Goal: Communication & Community: Answer question/provide support

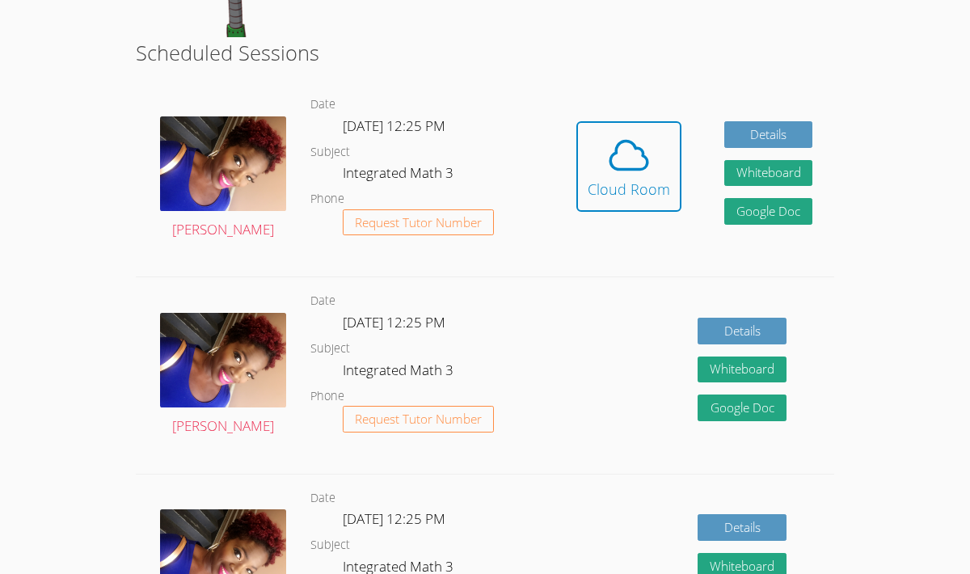
scroll to position [283, 0]
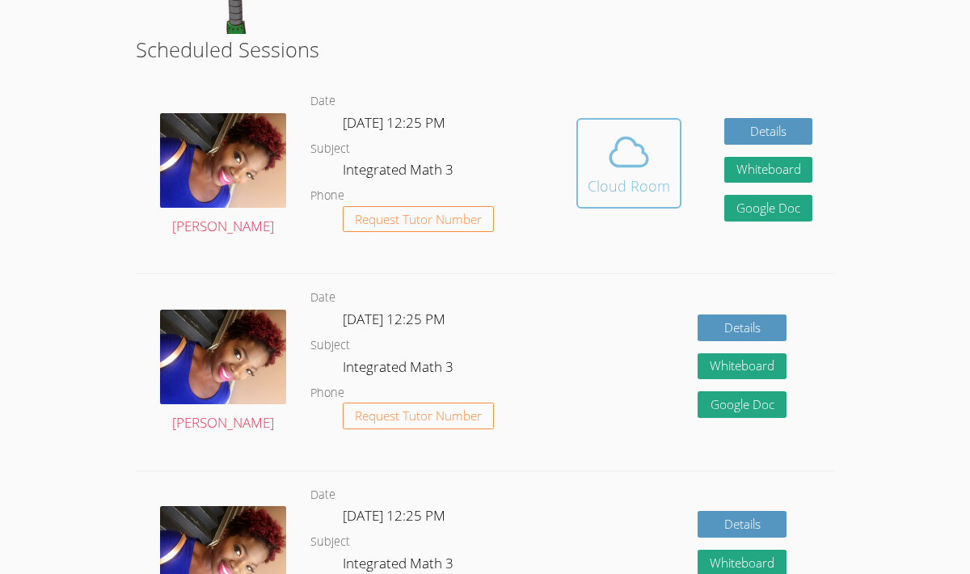
click at [619, 180] on div "Cloud Room" at bounding box center [629, 186] width 82 height 23
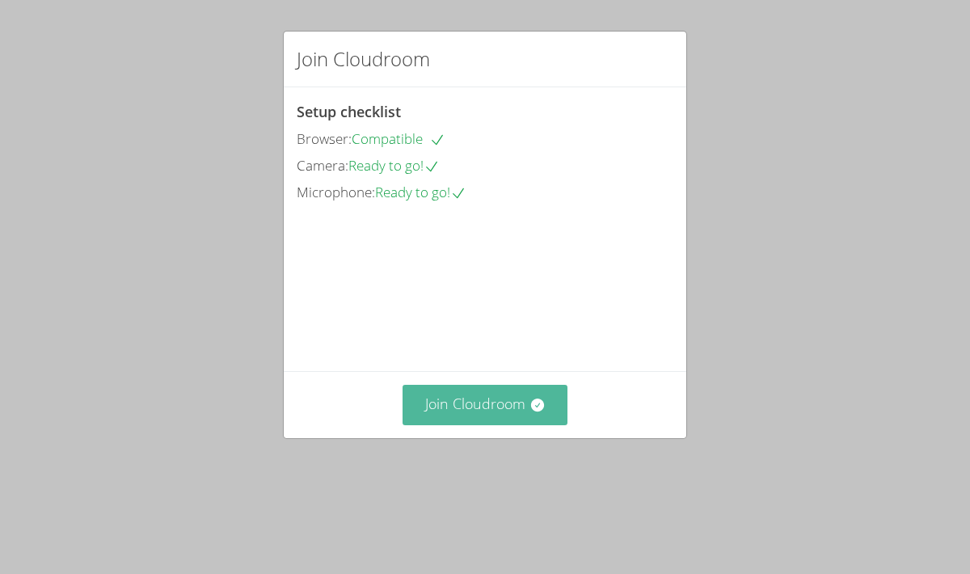
click at [502, 424] on button "Join Cloudroom" at bounding box center [485, 405] width 166 height 40
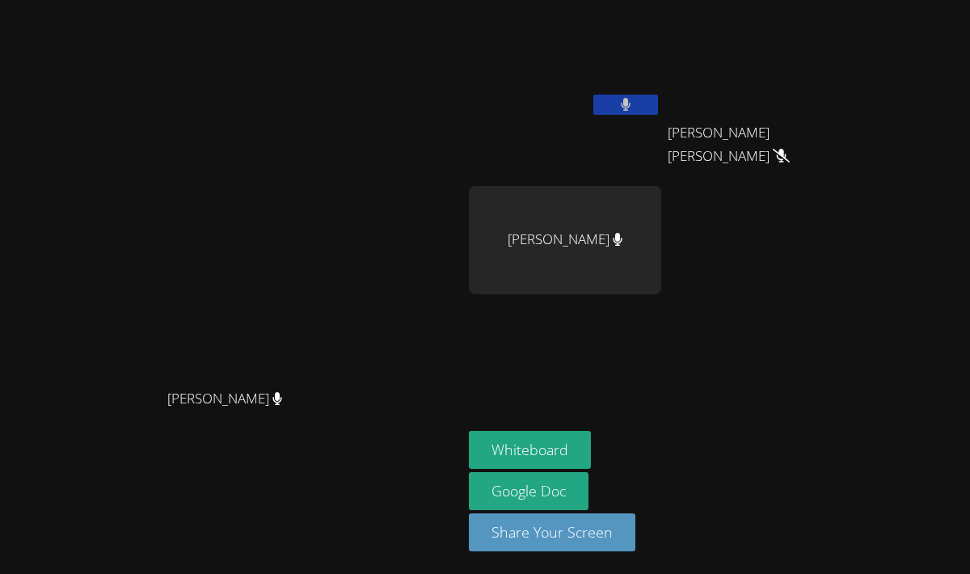
click at [631, 105] on icon at bounding box center [626, 105] width 11 height 14
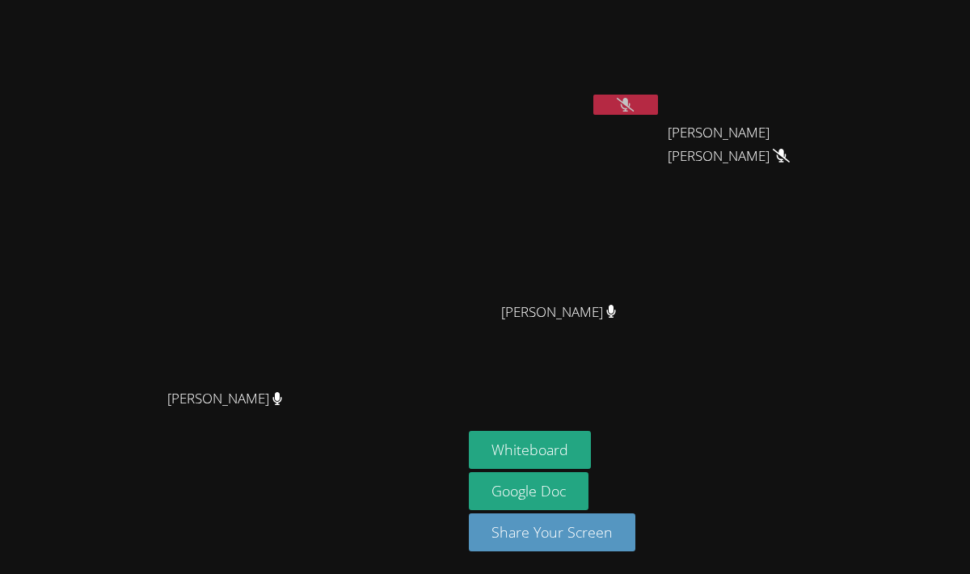
click at [634, 105] on icon at bounding box center [625, 105] width 17 height 14
click at [631, 105] on icon at bounding box center [626, 105] width 11 height 14
click at [634, 107] on icon at bounding box center [625, 105] width 17 height 14
click at [630, 107] on icon at bounding box center [626, 105] width 10 height 14
click at [634, 107] on icon at bounding box center [625, 105] width 17 height 14
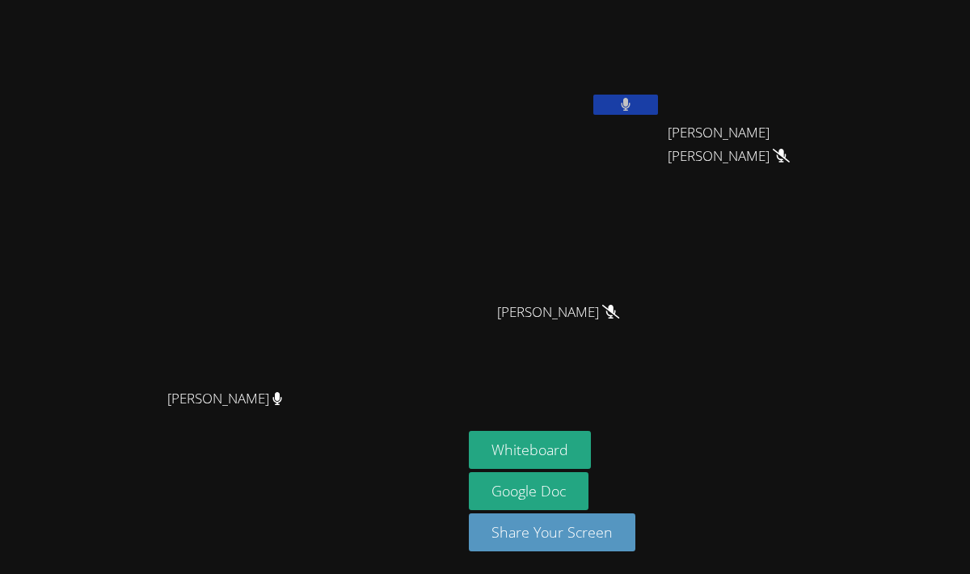
click at [630, 107] on icon at bounding box center [626, 105] width 10 height 14
click at [634, 107] on icon at bounding box center [625, 105] width 17 height 14
click at [630, 107] on icon at bounding box center [626, 105] width 10 height 14
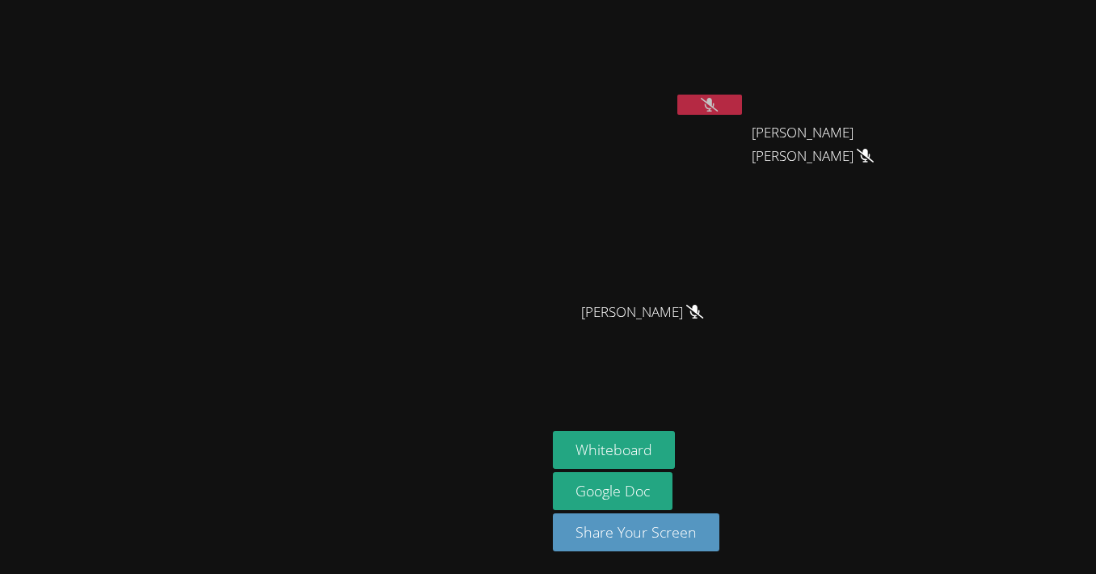
click at [718, 98] on icon at bounding box center [709, 105] width 17 height 14
click at [742, 98] on button at bounding box center [709, 105] width 65 height 20
click at [718, 100] on icon at bounding box center [709, 105] width 17 height 14
click at [742, 105] on button at bounding box center [709, 105] width 65 height 20
click at [742, 95] on button at bounding box center [709, 105] width 65 height 20
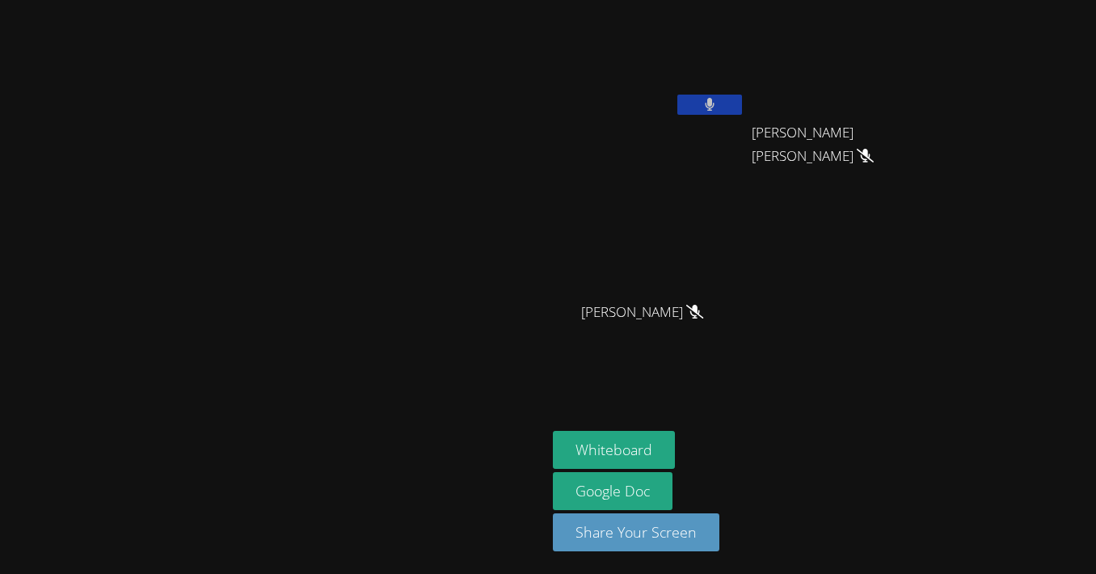
click at [742, 104] on button at bounding box center [709, 105] width 65 height 20
click at [742, 108] on button at bounding box center [709, 105] width 65 height 20
click at [742, 99] on button at bounding box center [709, 105] width 65 height 20
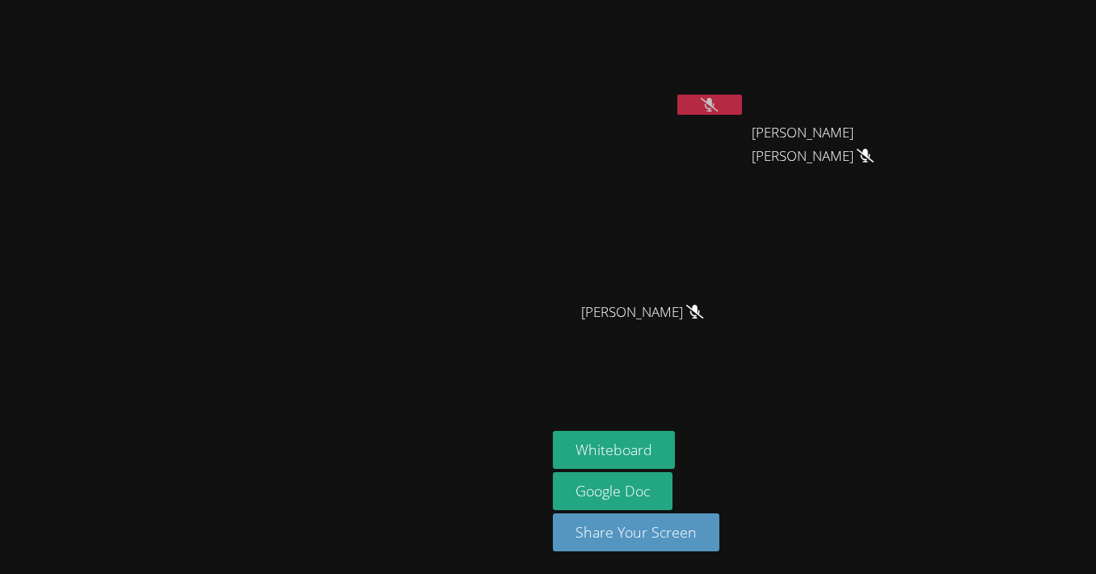
click at [742, 111] on button at bounding box center [709, 105] width 65 height 20
click at [742, 102] on button at bounding box center [709, 105] width 65 height 20
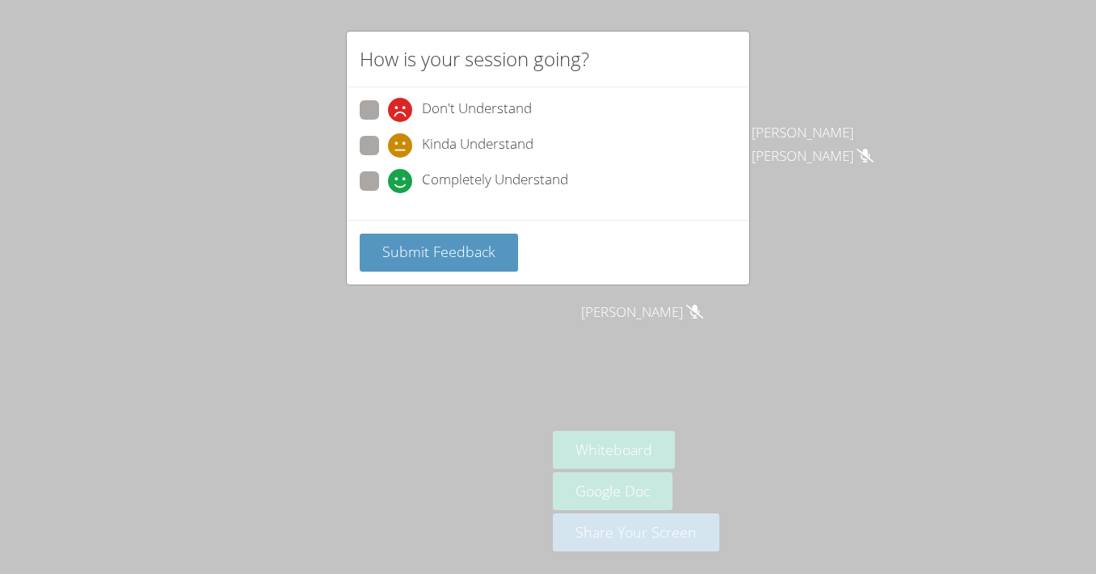
click at [388, 193] on span at bounding box center [388, 193] width 0 height 0
click at [388, 175] on input "Completely Understand" at bounding box center [395, 178] width 14 height 14
radio input "true"
click at [403, 251] on span "Submit Feedback" at bounding box center [438, 251] width 113 height 19
